Goal: Browse casually: Explore the website without a specific task or goal

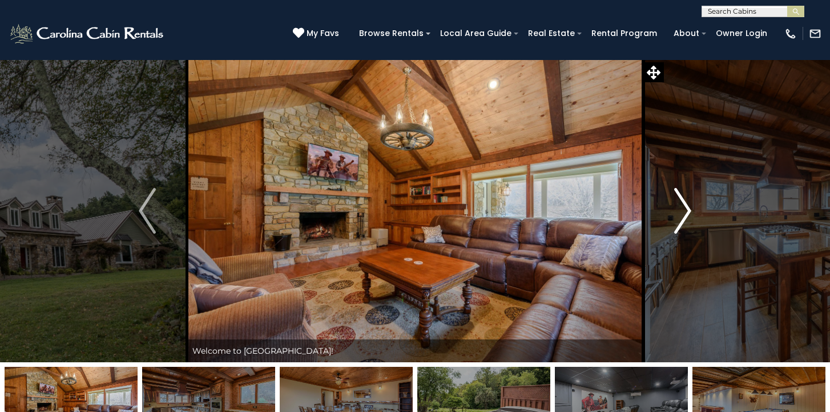
click at [683, 212] on img "Next" at bounding box center [682, 211] width 17 height 46
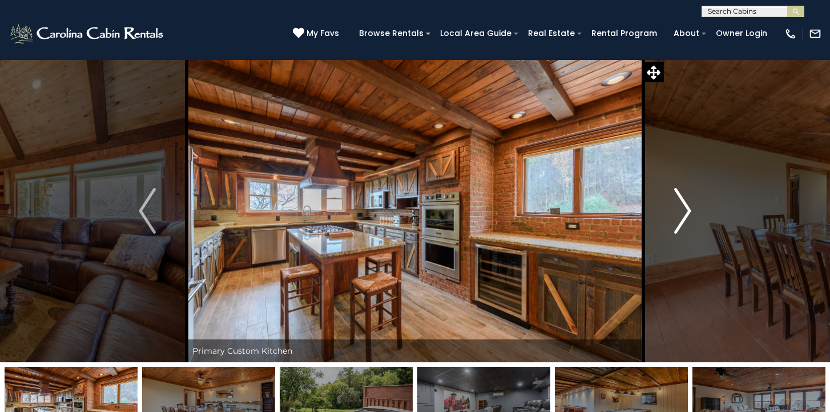
click at [683, 212] on img "Next" at bounding box center [682, 211] width 17 height 46
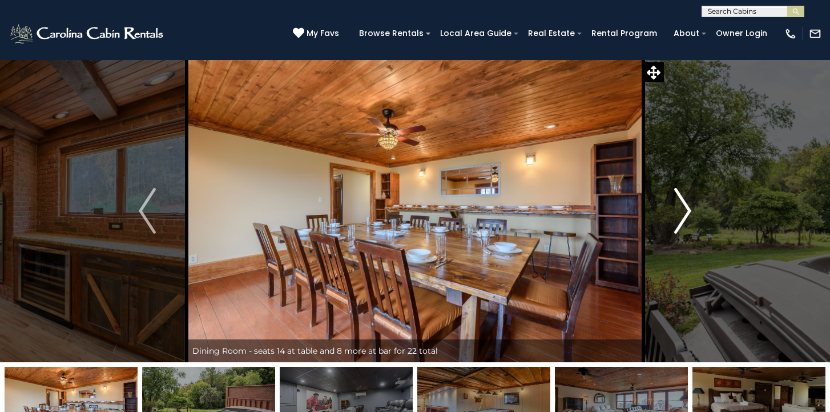
click at [683, 212] on img "Next" at bounding box center [682, 211] width 17 height 46
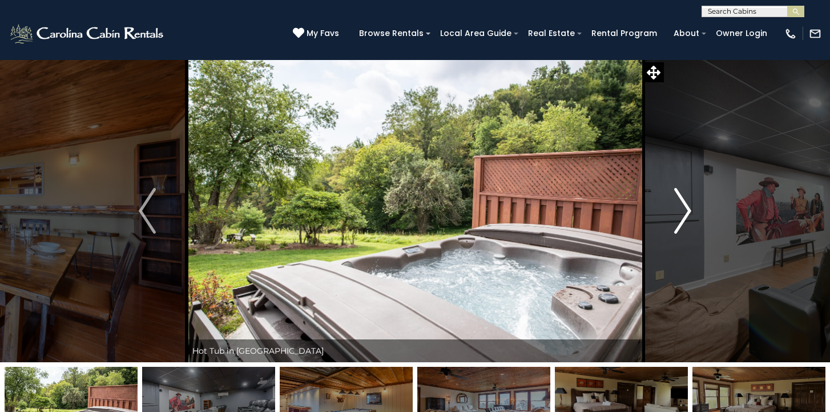
click at [683, 212] on img "Next" at bounding box center [682, 211] width 17 height 46
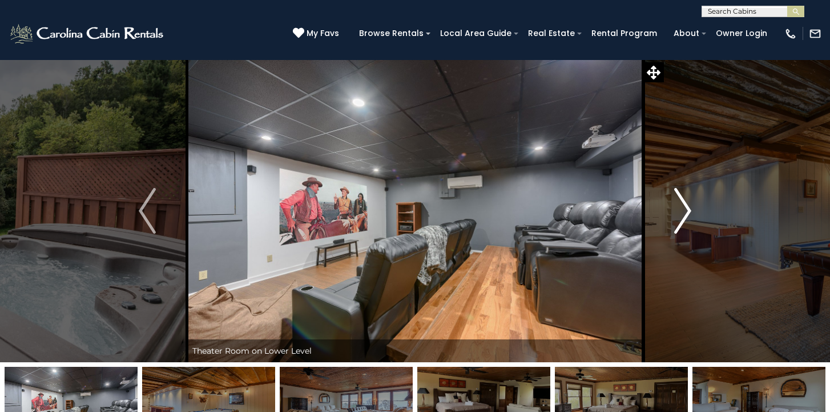
click at [683, 212] on img "Next" at bounding box center [682, 211] width 17 height 46
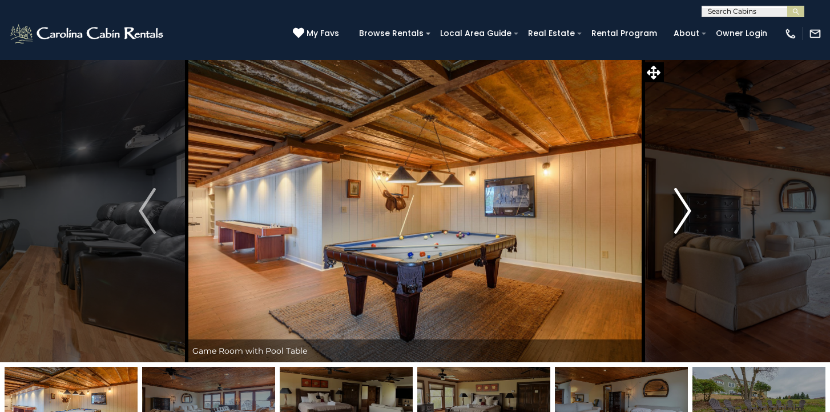
click at [683, 212] on img "Next" at bounding box center [682, 211] width 17 height 46
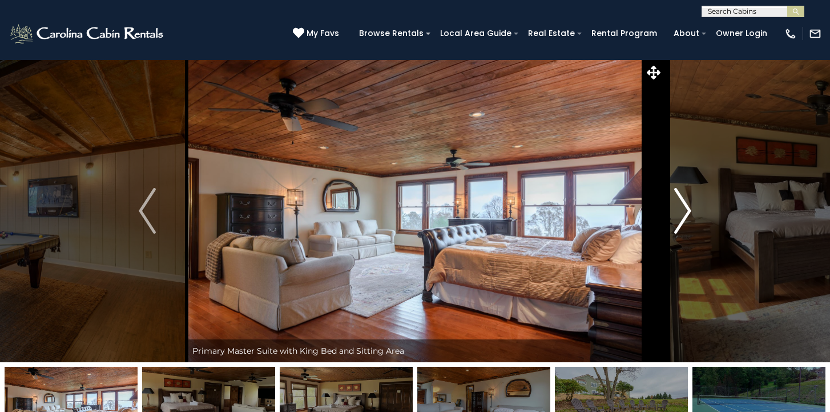
click at [683, 212] on img "Next" at bounding box center [682, 211] width 17 height 46
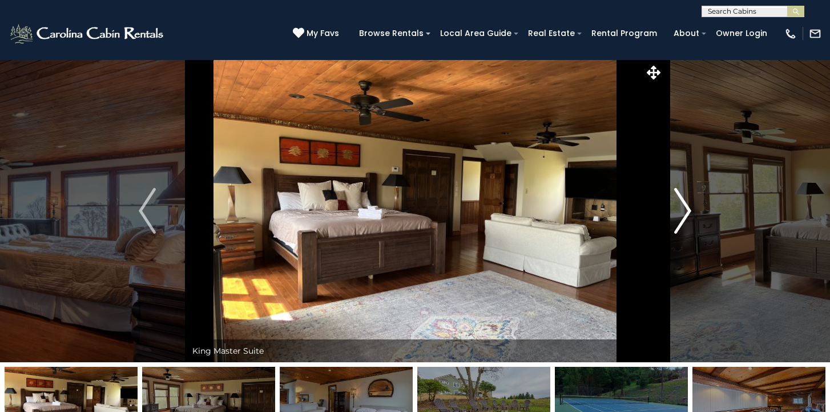
click at [683, 212] on img "Next" at bounding box center [682, 211] width 17 height 46
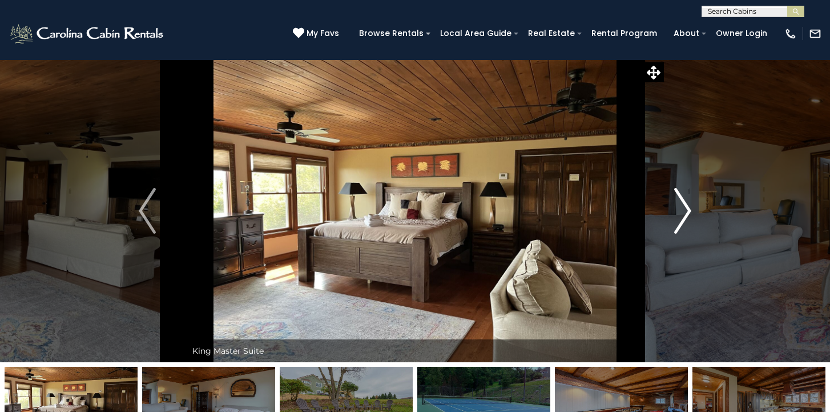
click at [683, 212] on img "Next" at bounding box center [682, 211] width 17 height 46
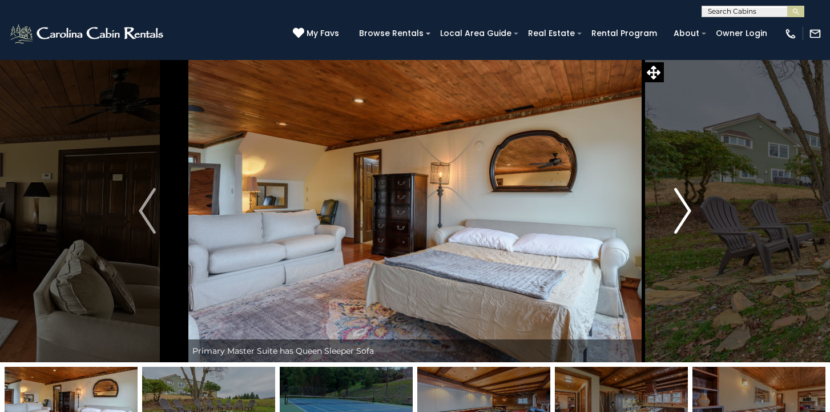
click at [683, 212] on img "Next" at bounding box center [682, 211] width 17 height 46
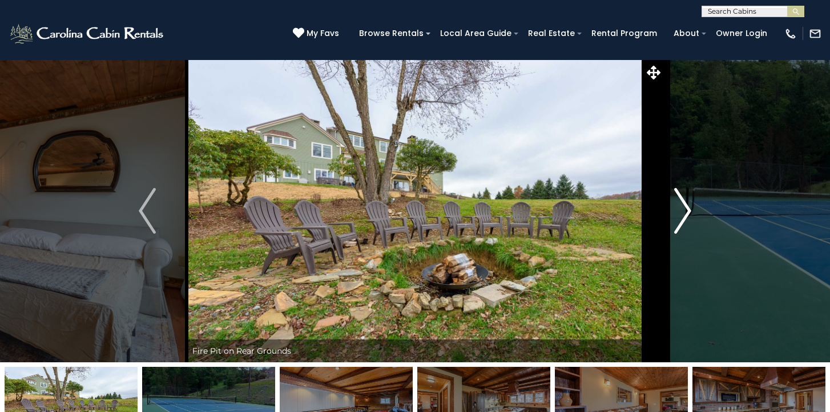
click at [683, 212] on img "Next" at bounding box center [682, 211] width 17 height 46
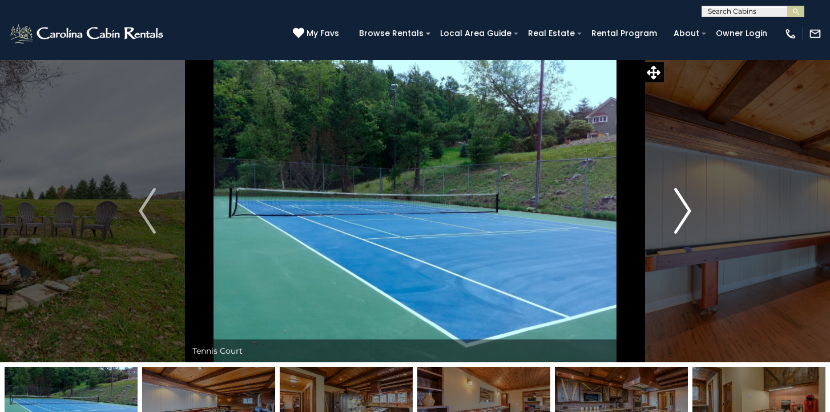
click at [683, 212] on img "Next" at bounding box center [682, 211] width 17 height 46
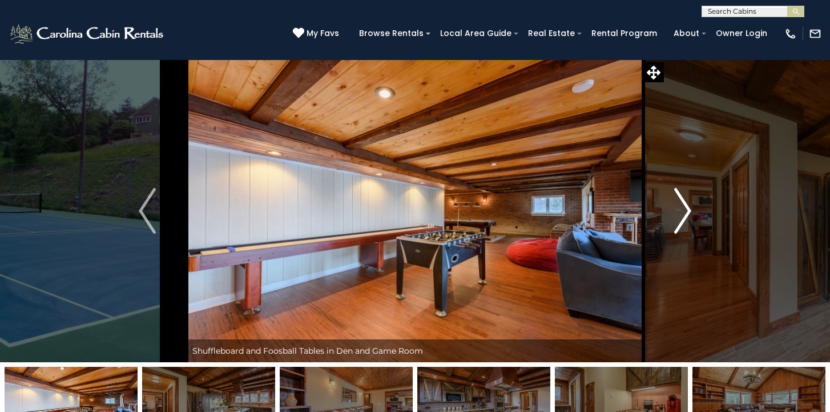
click at [683, 212] on img "Next" at bounding box center [682, 211] width 17 height 46
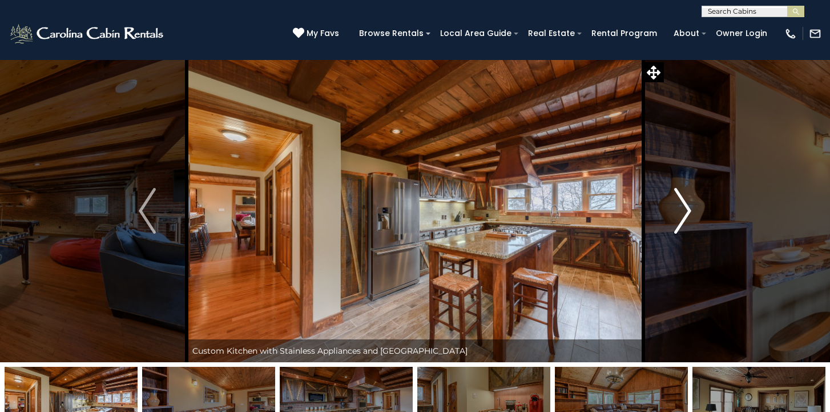
click at [683, 212] on img "Next" at bounding box center [682, 211] width 17 height 46
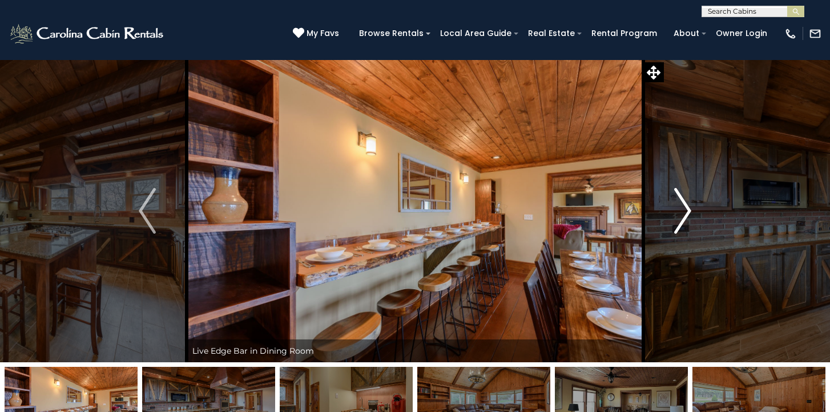
click at [683, 212] on img "Next" at bounding box center [682, 211] width 17 height 46
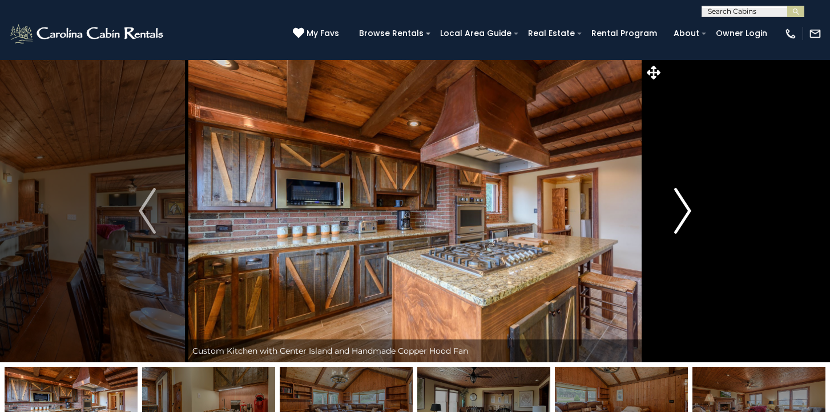
click at [683, 212] on img "Next" at bounding box center [682, 211] width 17 height 46
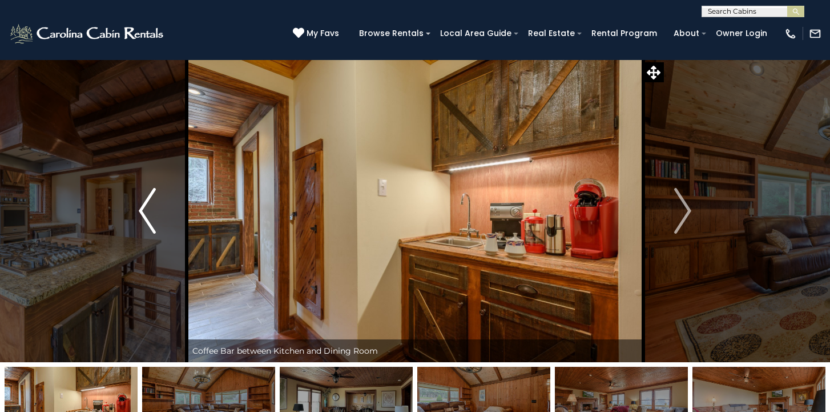
click at [156, 213] on img "Previous" at bounding box center [147, 211] width 17 height 46
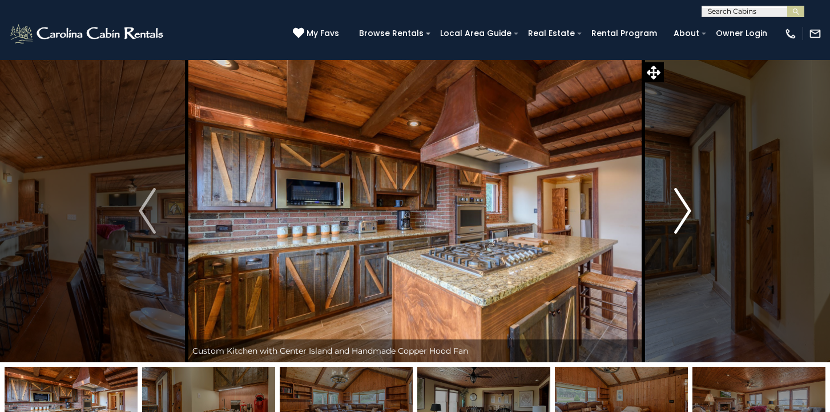
click at [684, 214] on img "Next" at bounding box center [682, 211] width 17 height 46
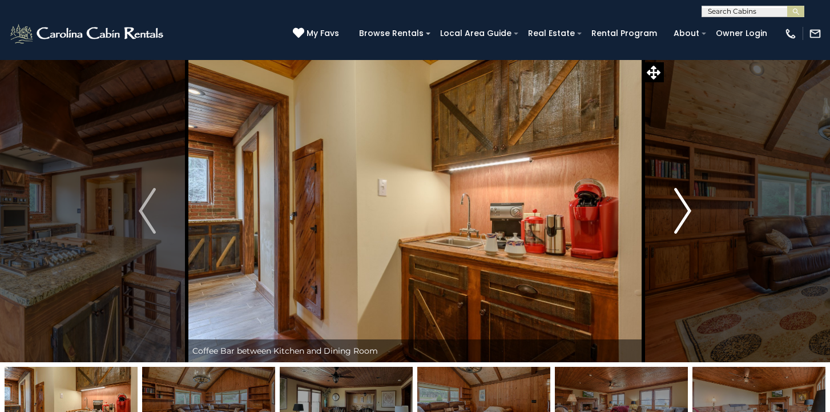
click at [684, 214] on img "Next" at bounding box center [682, 211] width 17 height 46
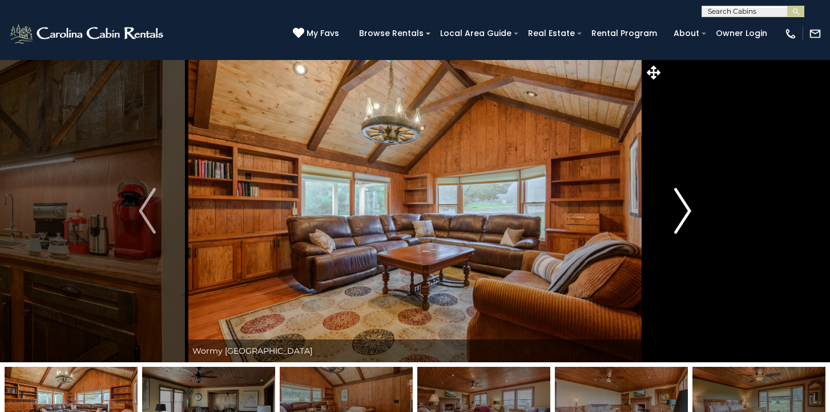
click at [684, 214] on img "Next" at bounding box center [682, 211] width 17 height 46
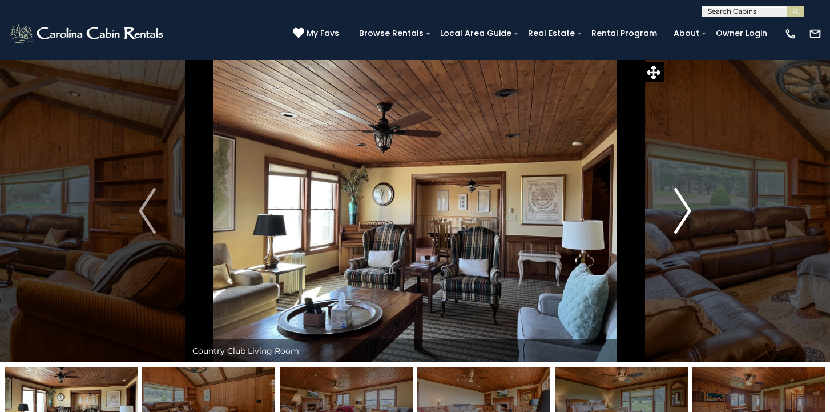
click at [681, 215] on img "Next" at bounding box center [682, 211] width 17 height 46
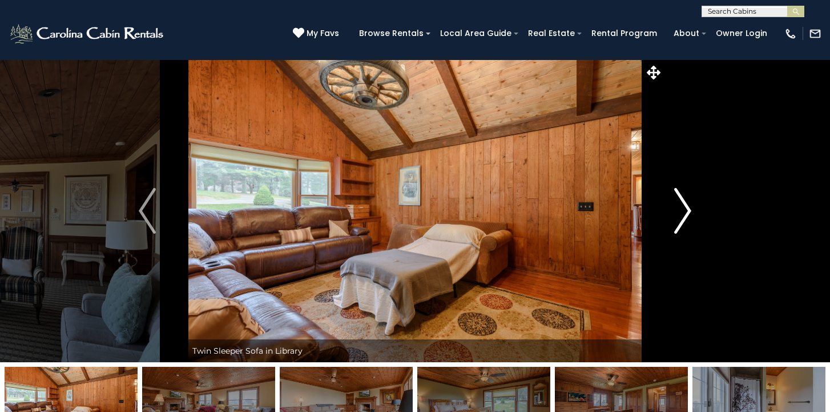
click at [681, 215] on img "Next" at bounding box center [682, 211] width 17 height 46
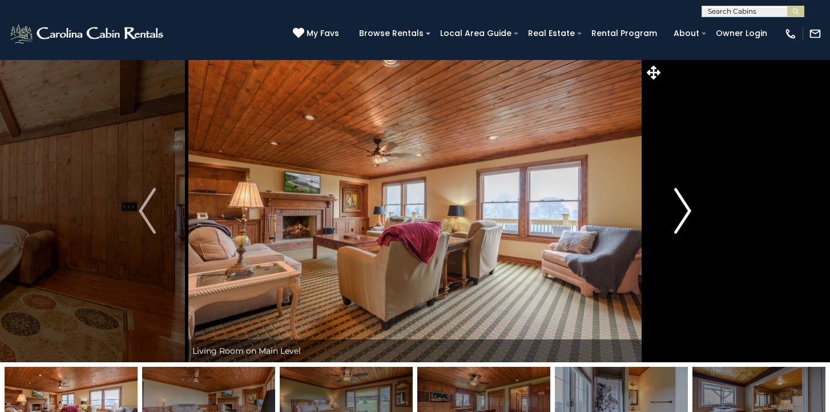
click at [681, 215] on img "Next" at bounding box center [682, 211] width 17 height 46
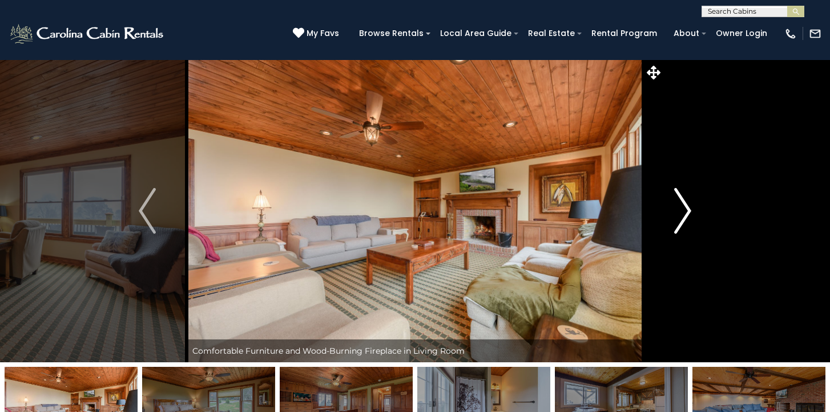
click at [682, 212] on img "Next" at bounding box center [682, 211] width 17 height 46
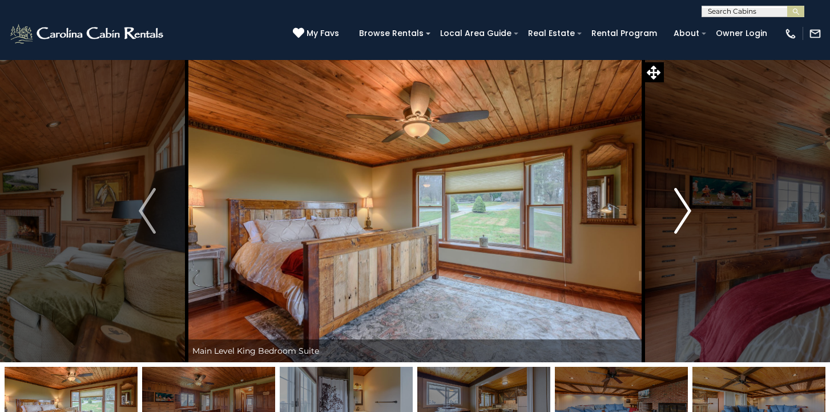
click at [682, 212] on img "Next" at bounding box center [682, 211] width 17 height 46
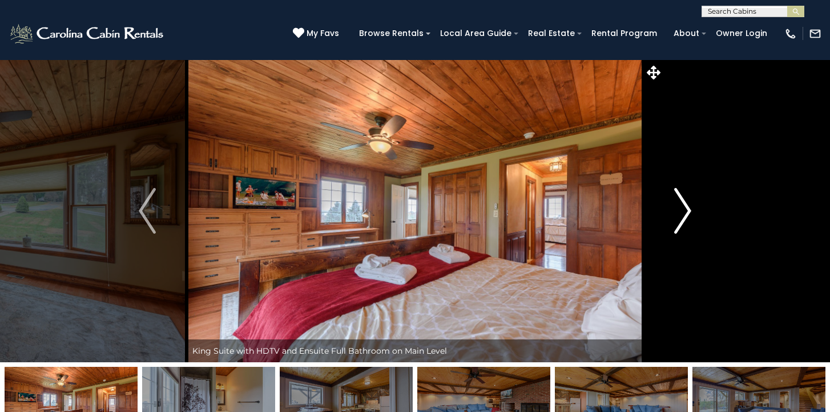
click at [682, 212] on img "Next" at bounding box center [682, 211] width 17 height 46
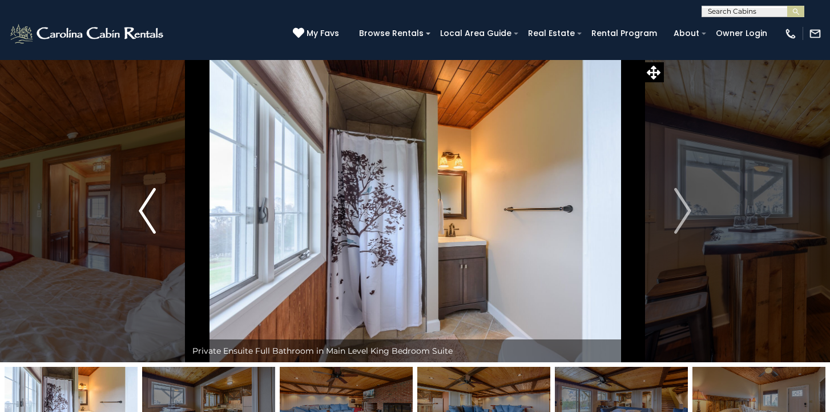
click at [142, 219] on img "Previous" at bounding box center [147, 211] width 17 height 46
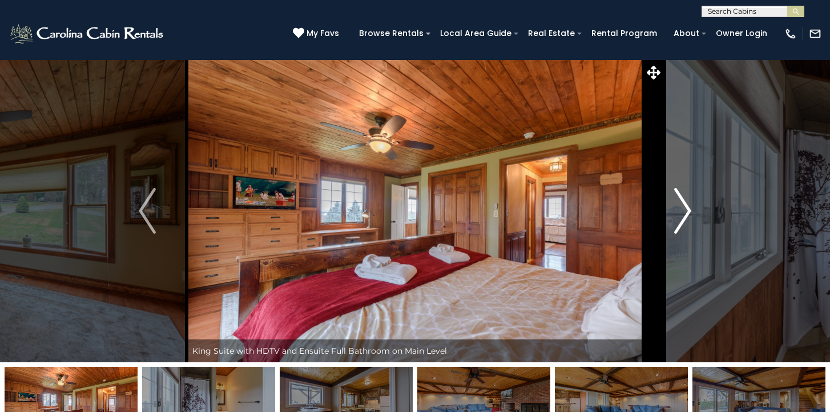
click at [686, 207] on img "Next" at bounding box center [682, 211] width 17 height 46
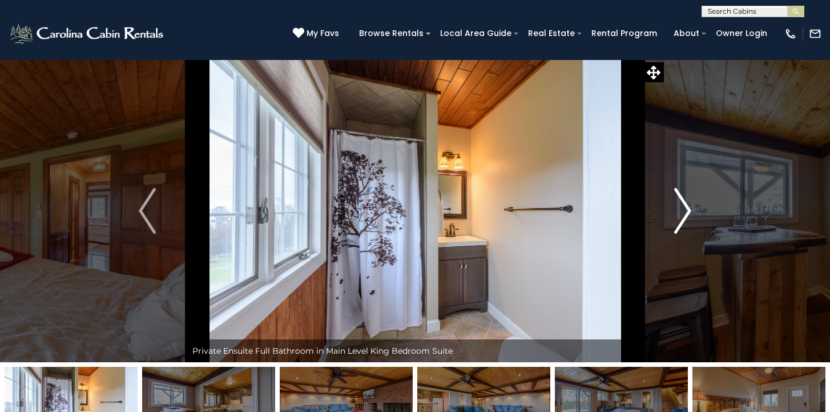
click at [686, 207] on img "Next" at bounding box center [682, 211] width 17 height 46
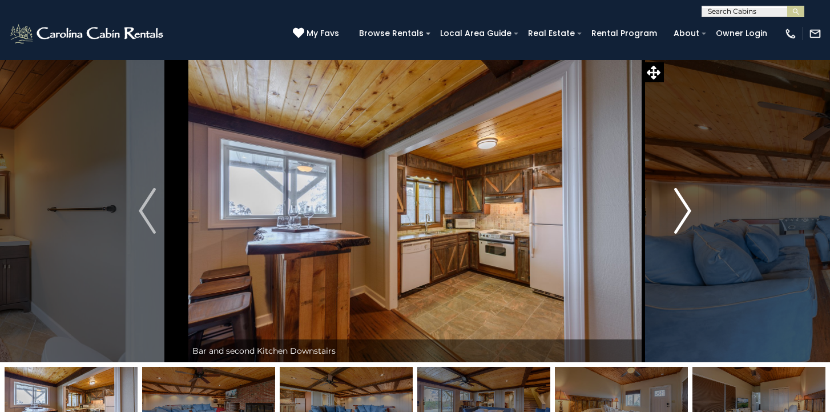
click at [686, 207] on img "Next" at bounding box center [682, 211] width 17 height 46
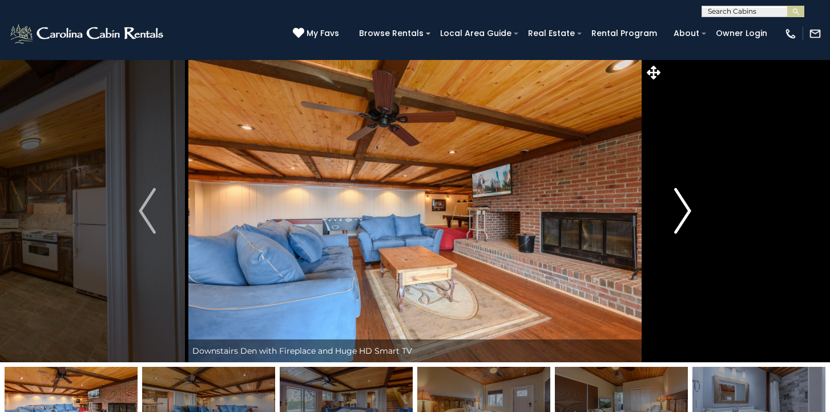
click at [686, 207] on img "Next" at bounding box center [682, 211] width 17 height 46
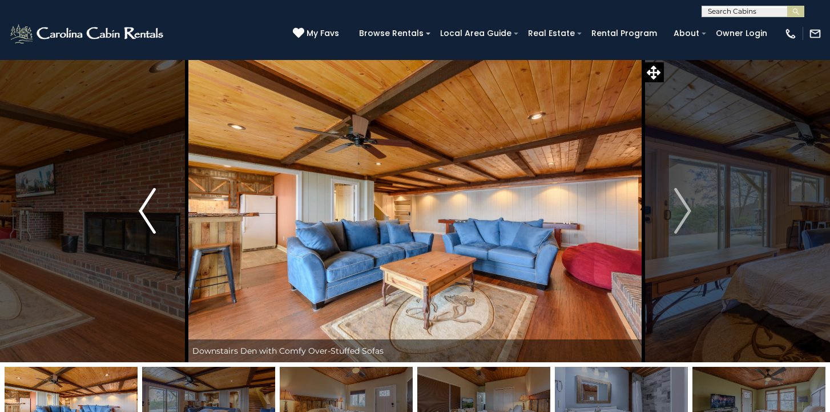
click at [143, 228] on img "Previous" at bounding box center [147, 211] width 17 height 46
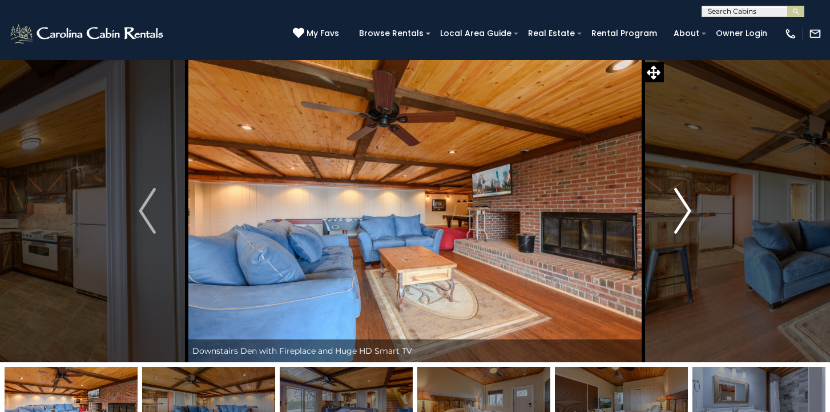
click at [686, 208] on img "Next" at bounding box center [682, 211] width 17 height 46
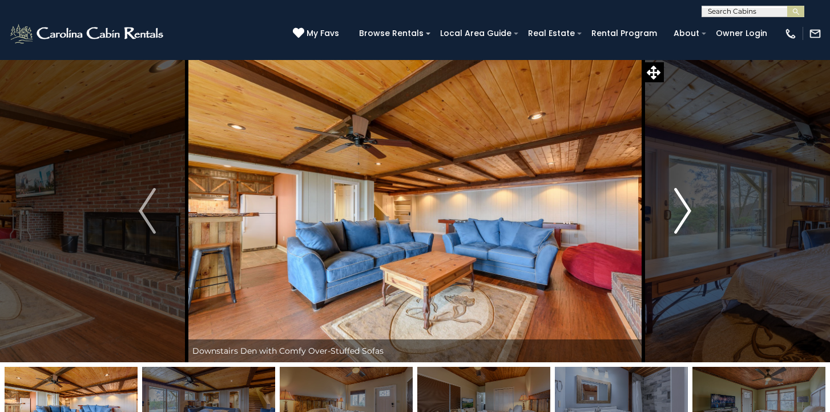
click at [686, 208] on img "Next" at bounding box center [682, 211] width 17 height 46
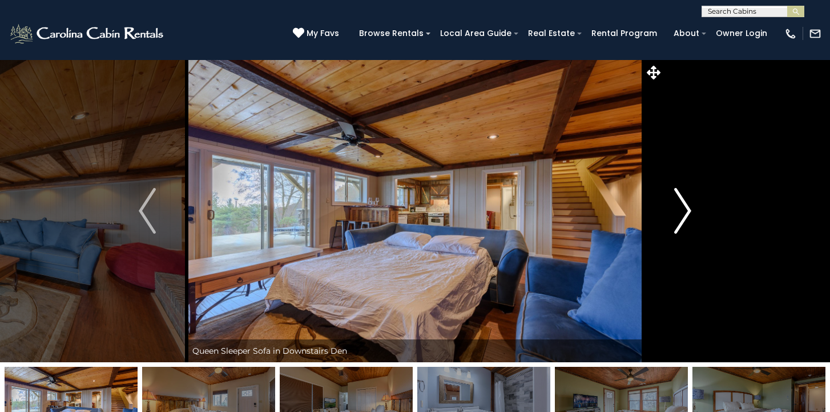
click at [686, 208] on img "Next" at bounding box center [682, 211] width 17 height 46
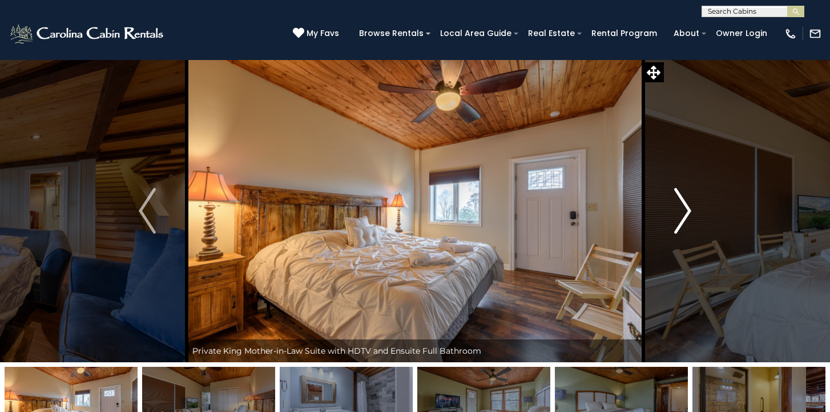
click at [686, 208] on img "Next" at bounding box center [682, 211] width 17 height 46
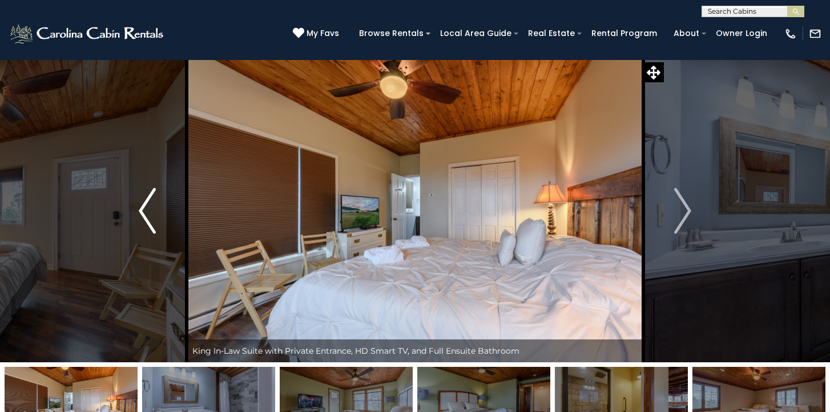
click at [146, 212] on img "Previous" at bounding box center [147, 211] width 17 height 46
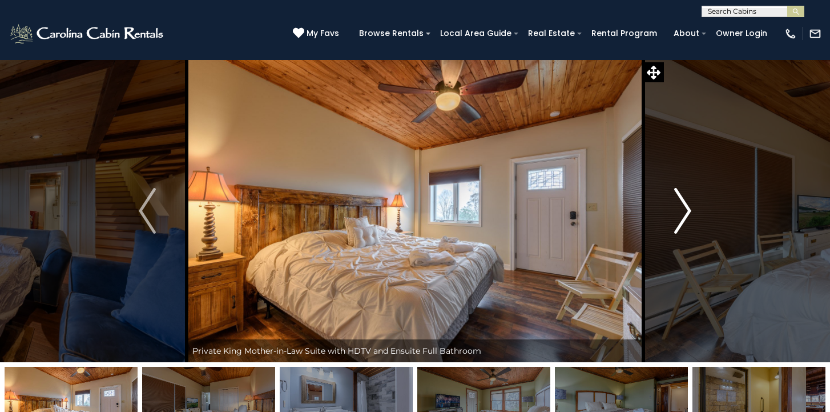
click at [682, 202] on img "Next" at bounding box center [682, 211] width 17 height 46
